Goal: Task Accomplishment & Management: Use online tool/utility

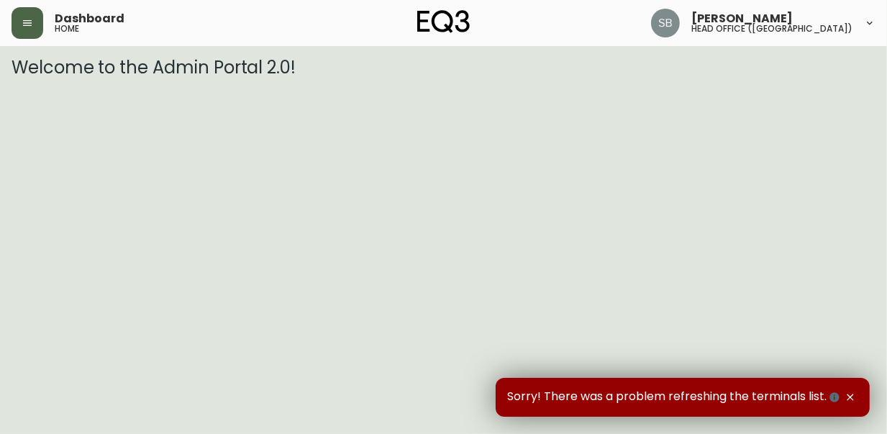
click at [17, 20] on button "button" at bounding box center [28, 23] width 32 height 32
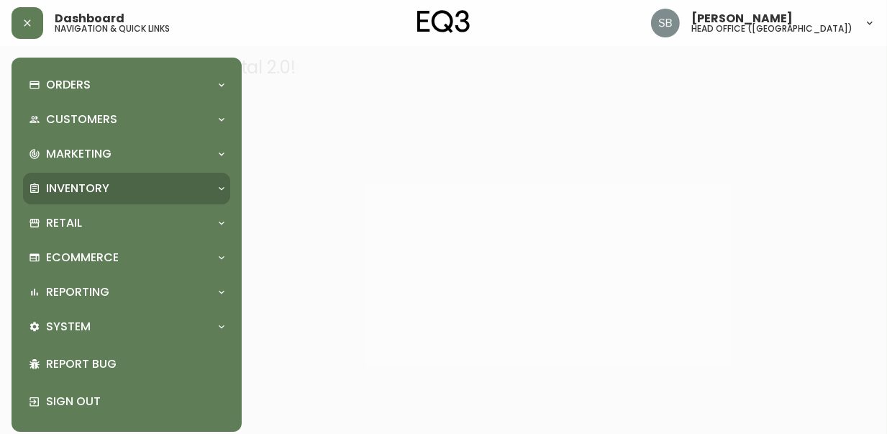
click at [222, 186] on icon at bounding box center [222, 189] width 12 height 12
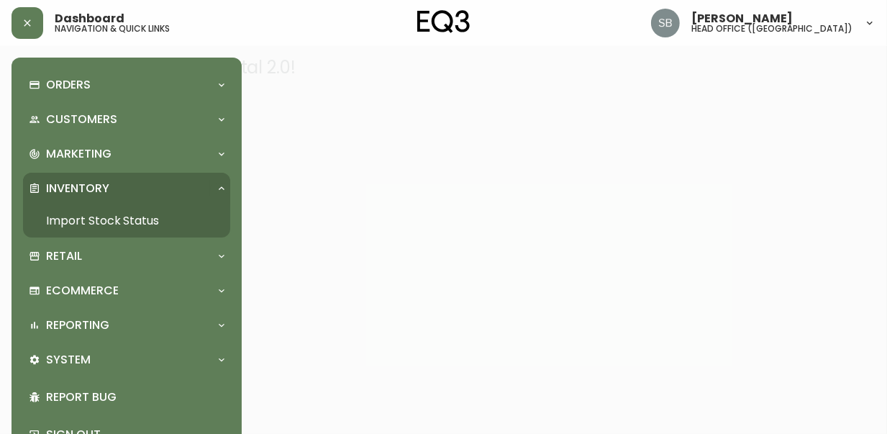
click at [106, 221] on link "Import Stock Status" at bounding box center [126, 220] width 207 height 33
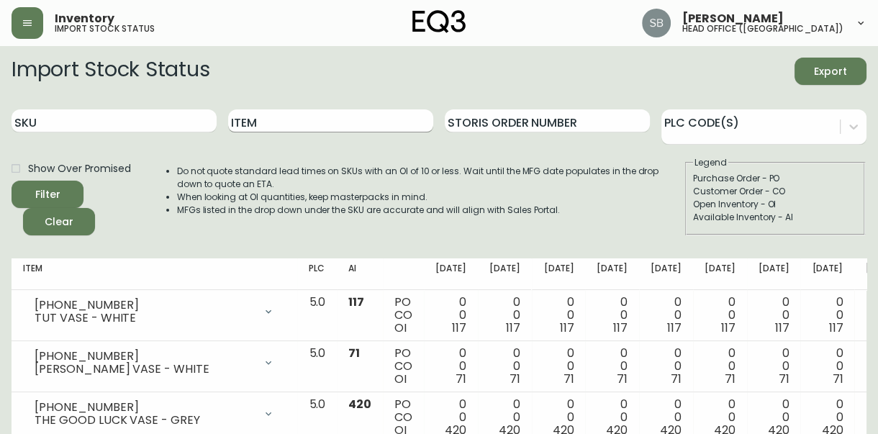
click at [265, 120] on input "Item" at bounding box center [330, 120] width 205 height 23
type input "stem"
click at [12, 181] on button "Filter" at bounding box center [48, 194] width 72 height 27
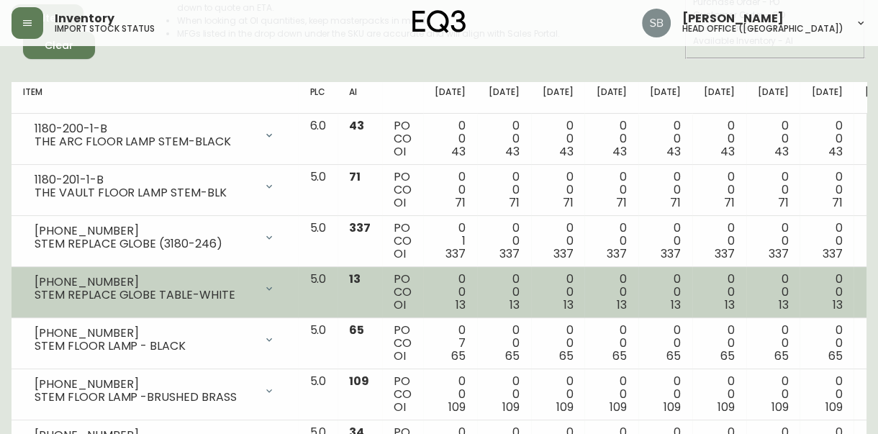
scroll to position [253, 0]
